Goal: Information Seeking & Learning: Find specific fact

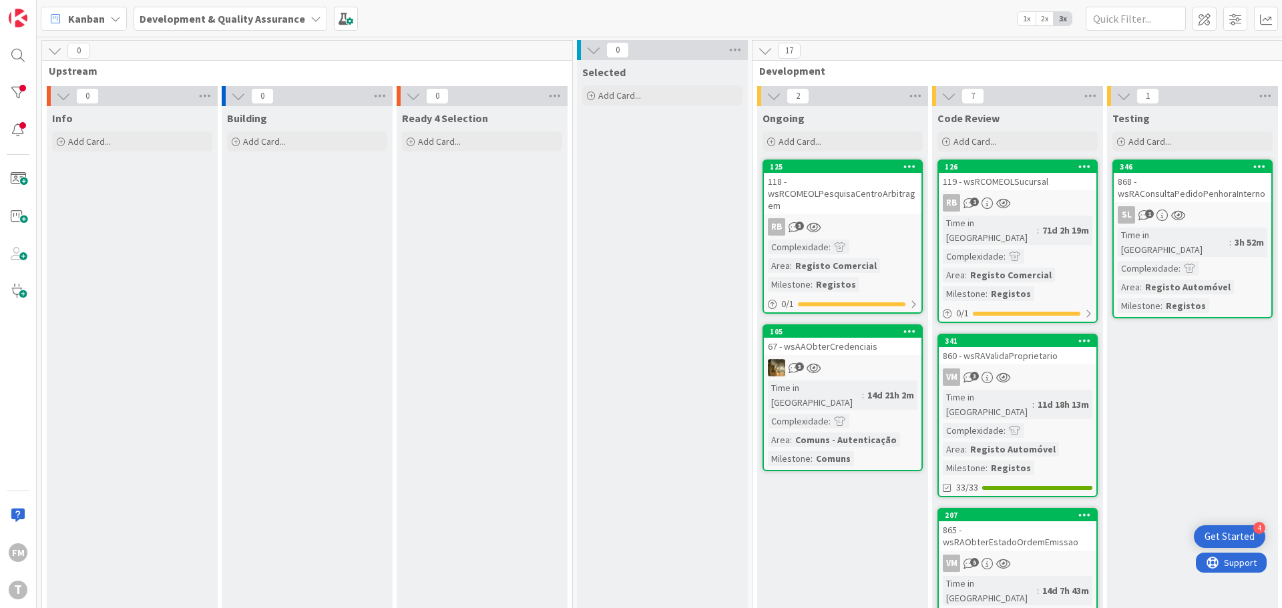
scroll to position [0, 262]
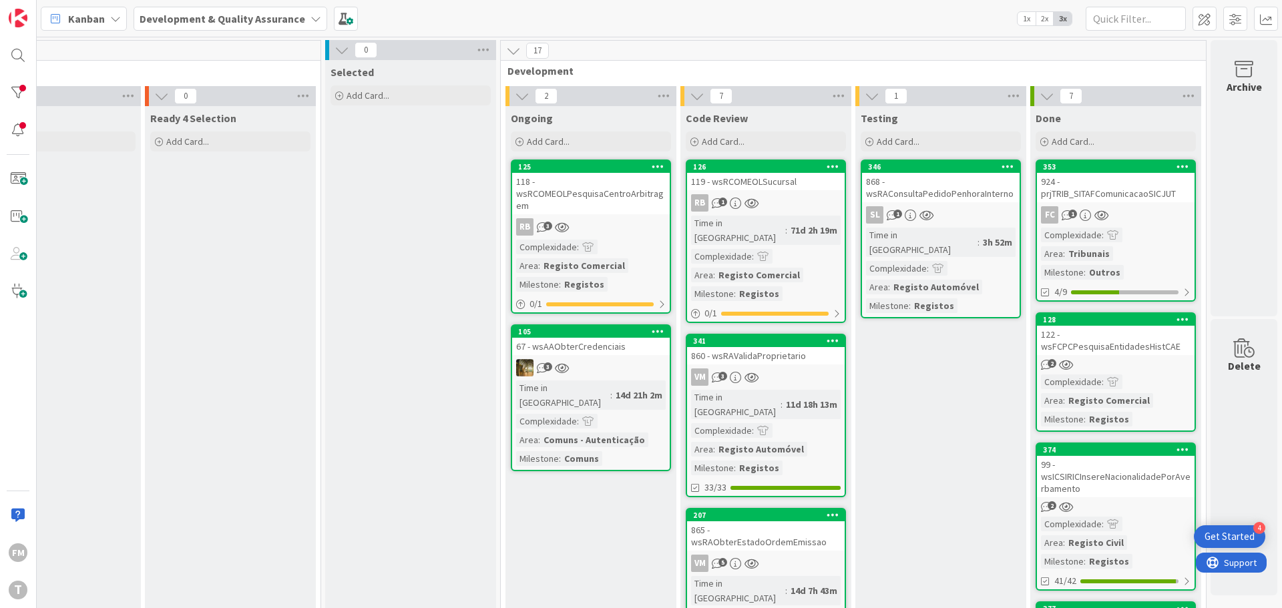
click at [789, 369] on div "VM 3" at bounding box center [766, 377] width 158 height 17
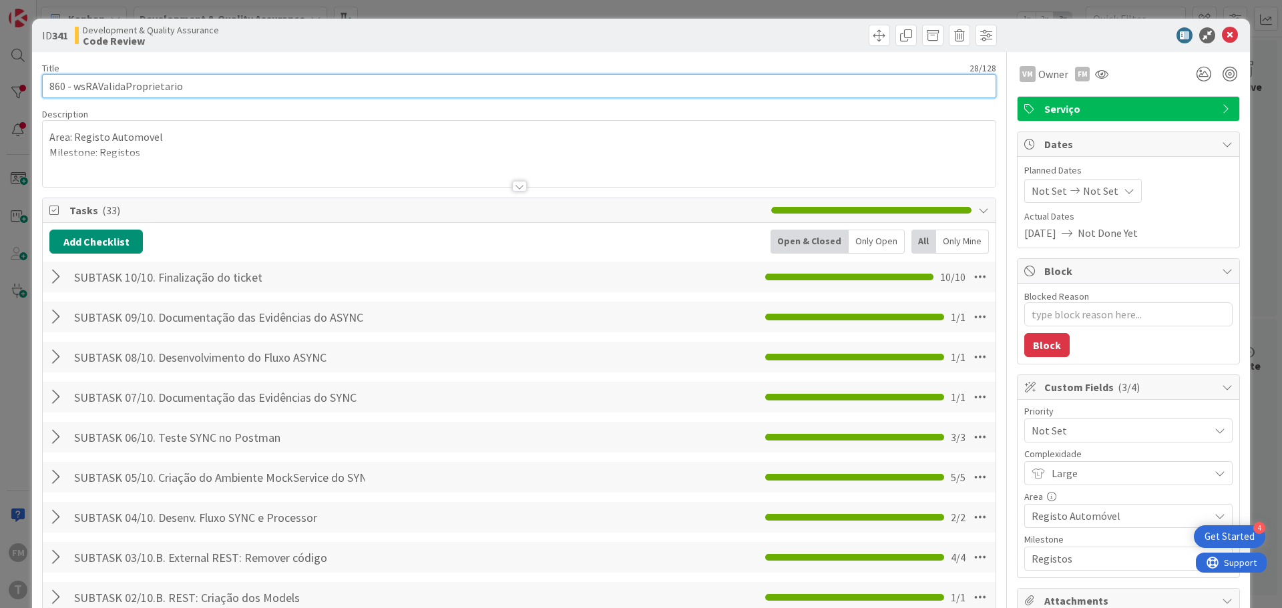
type textarea "x"
click at [131, 79] on input "860 - wsRAValidaProprietario" at bounding box center [519, 86] width 954 height 24
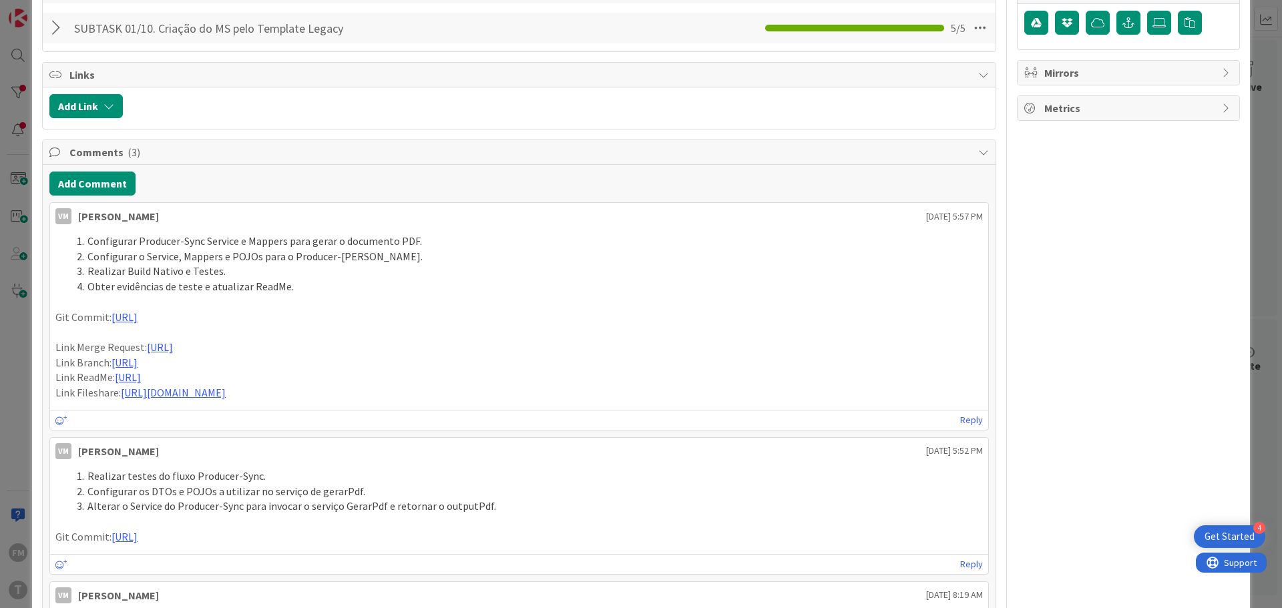
scroll to position [548, 0]
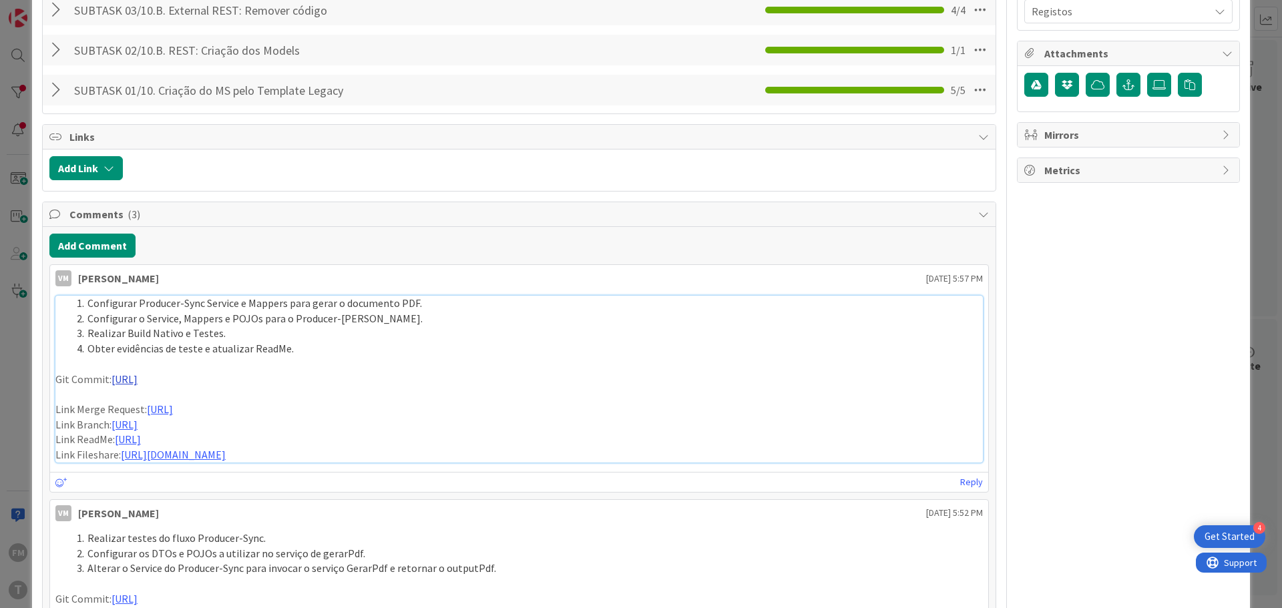
click at [138, 379] on link "[URL]" at bounding box center [125, 379] width 26 height 13
